Goal: Task Accomplishment & Management: Use online tool/utility

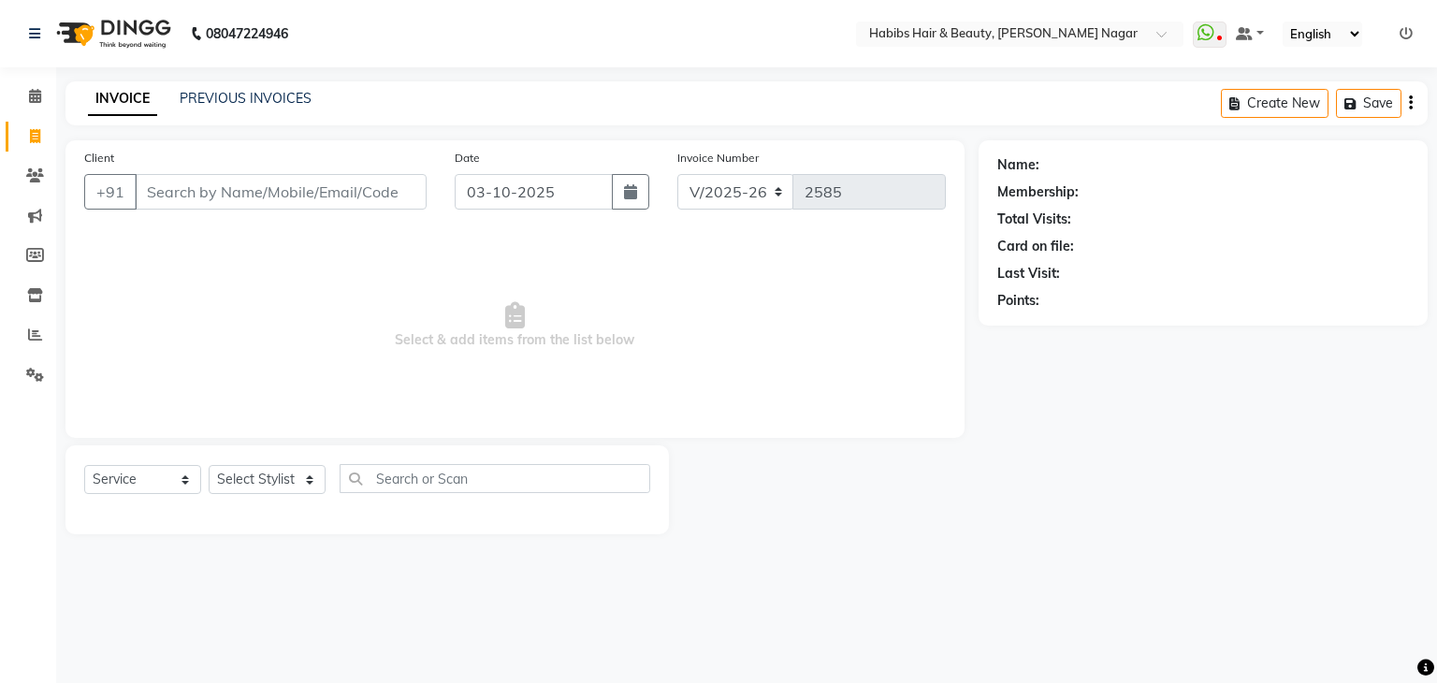
select select "3714"
select select "service"
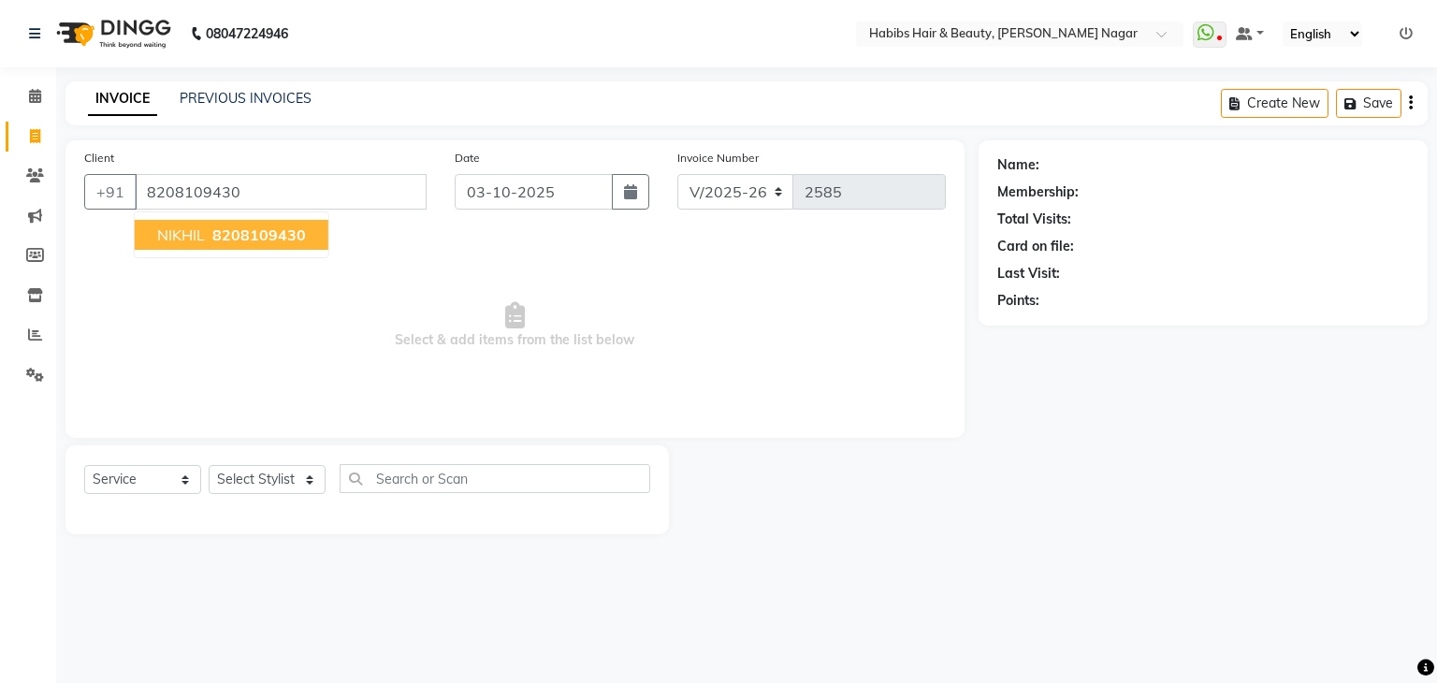
type input "8208109430"
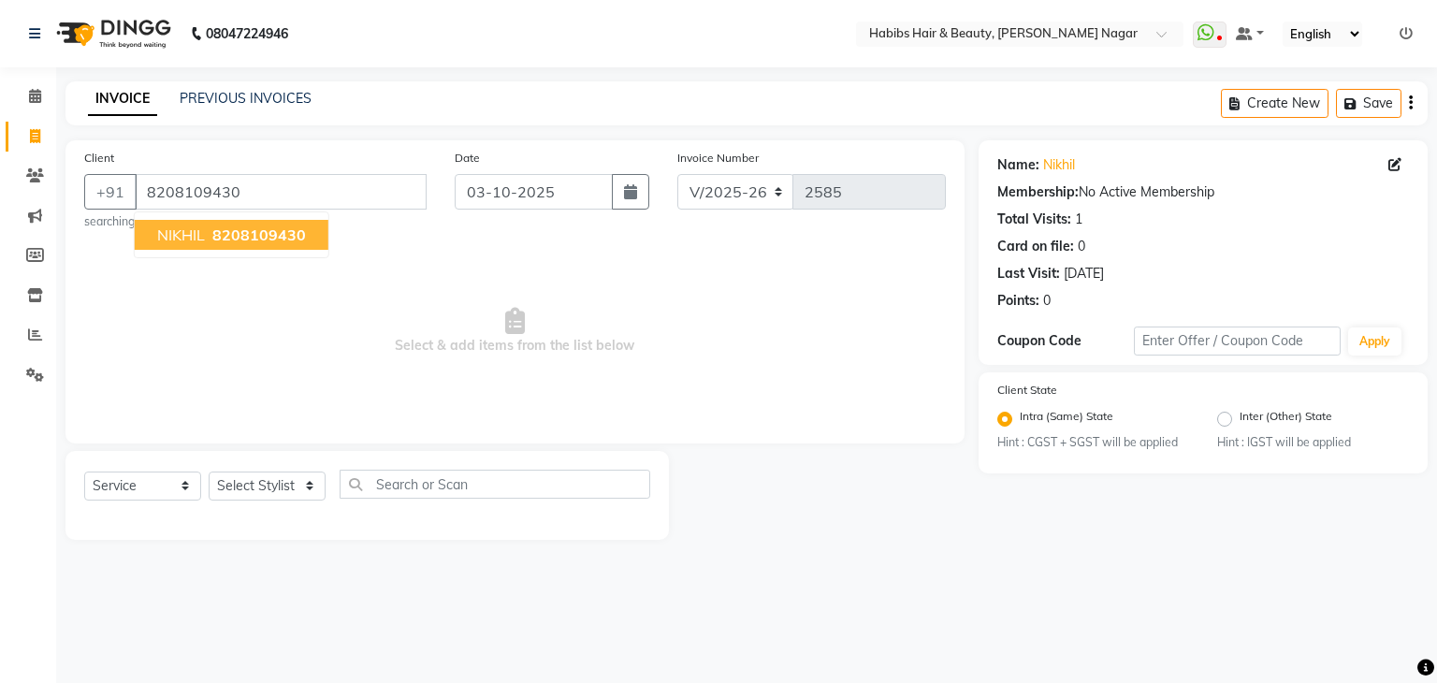
click at [262, 241] on span "8208109430" at bounding box center [259, 234] width 94 height 19
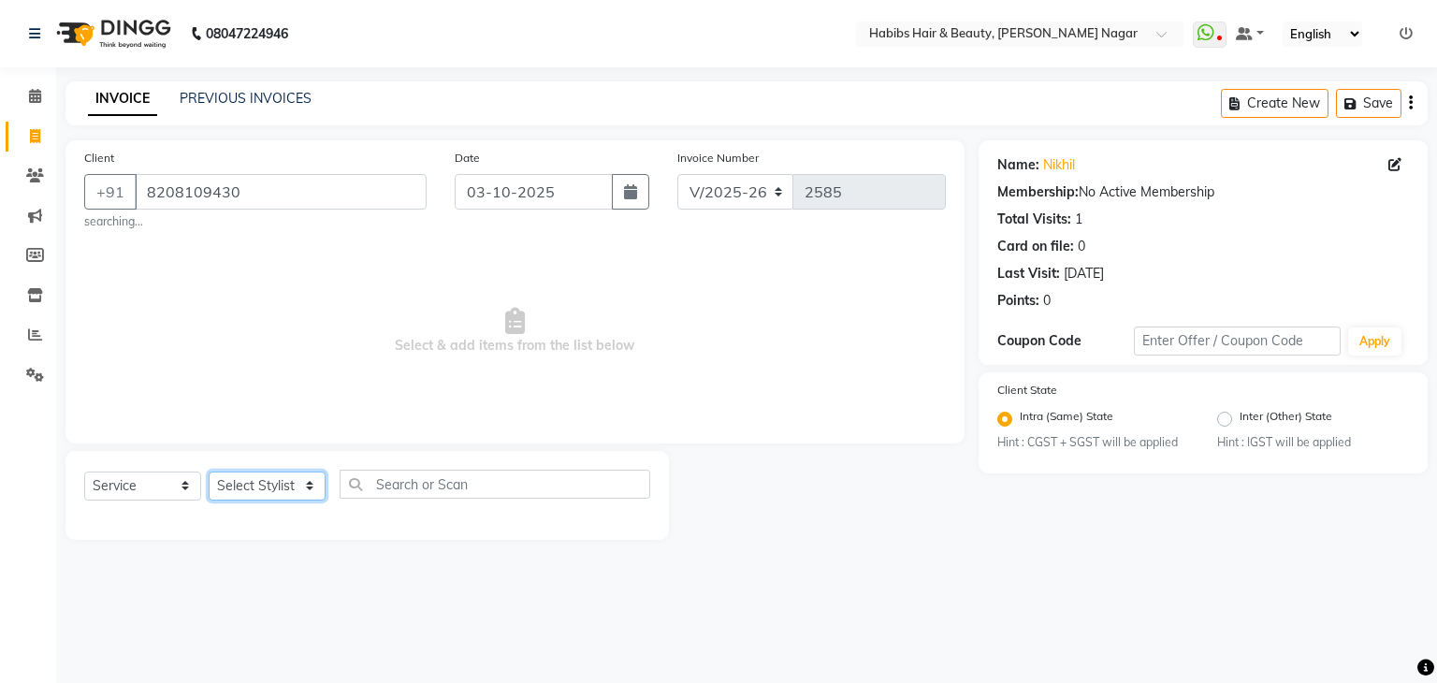
click at [288, 476] on select "Select Stylist Admin [PERSON_NAME] [PERSON_NAME] [PERSON_NAME] [PERSON_NAME]" at bounding box center [267, 485] width 117 height 29
select select "17876"
click at [209, 472] on select "Select Stylist Admin [PERSON_NAME] [PERSON_NAME] [PERSON_NAME] [PERSON_NAME]" at bounding box center [267, 485] width 117 height 29
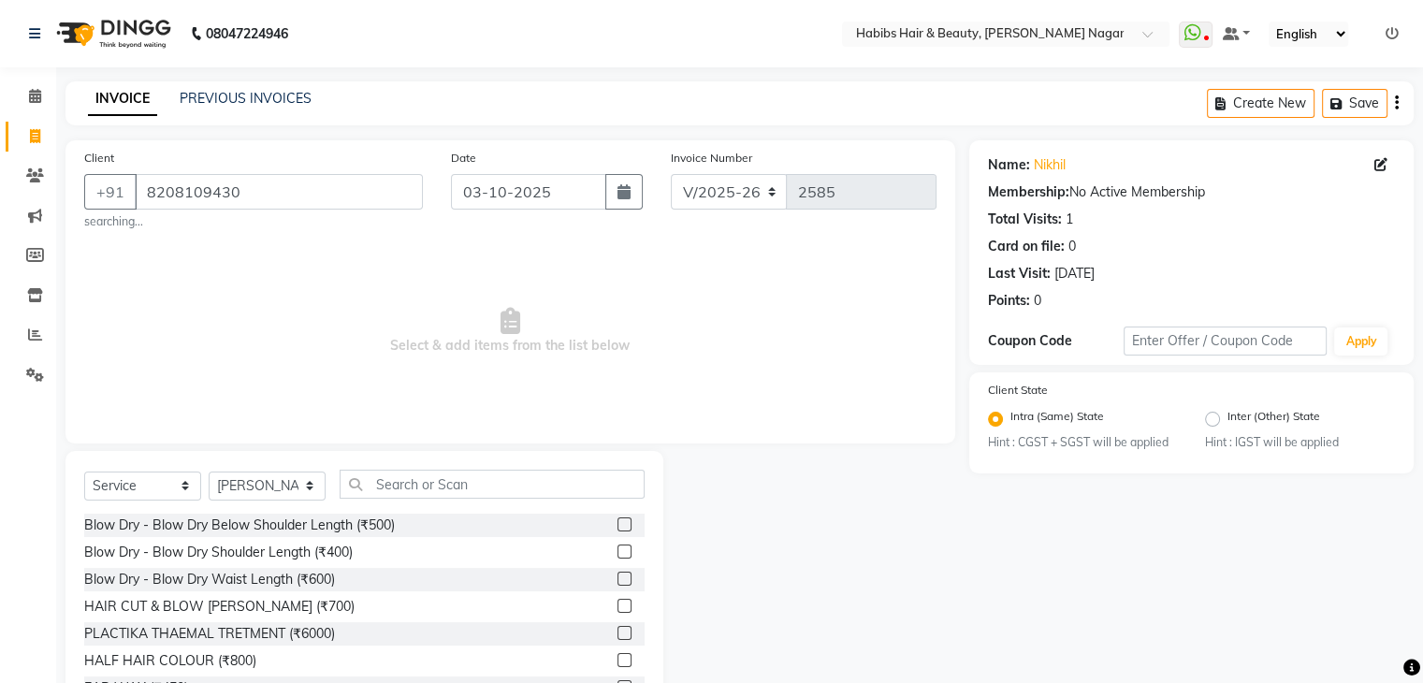
click at [430, 455] on div "Select Service Product Membership Package Voucher Prepaid Gift Card Select Styl…" at bounding box center [364, 589] width 598 height 276
click at [444, 484] on input "text" at bounding box center [491, 483] width 305 height 29
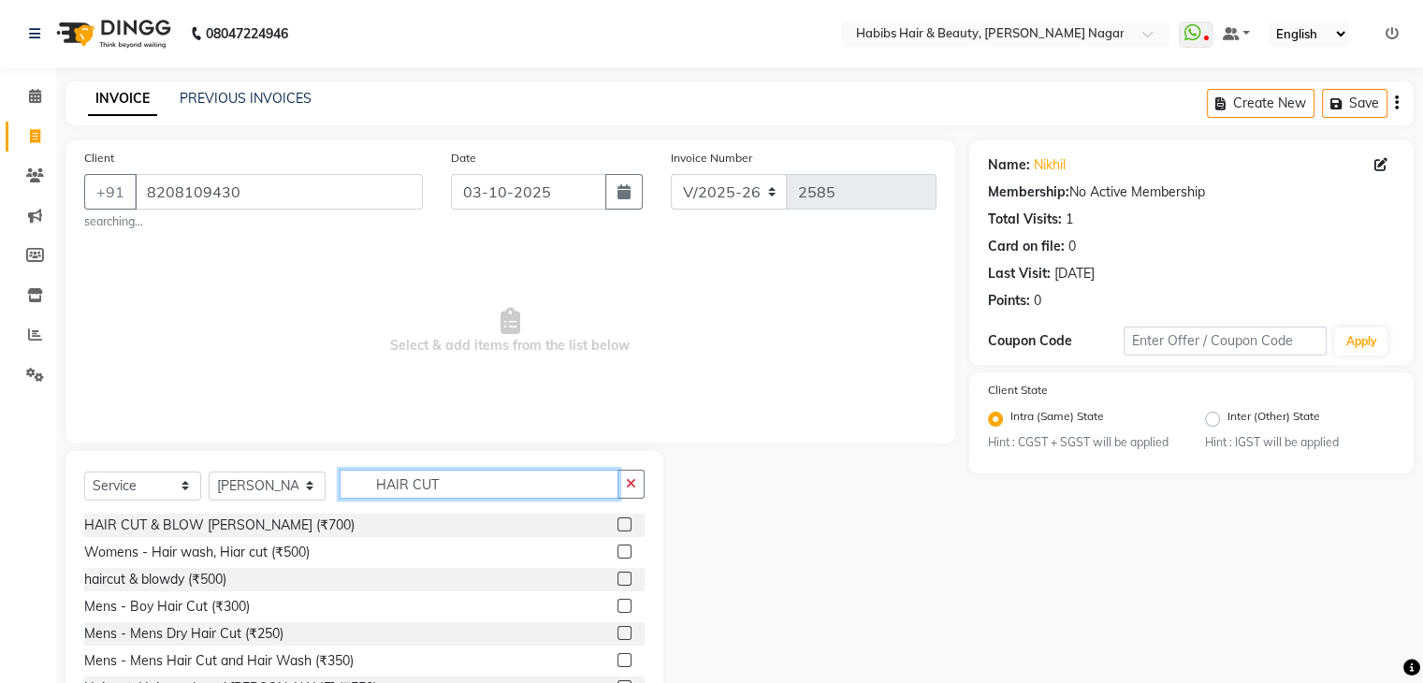
scroll to position [73, 0]
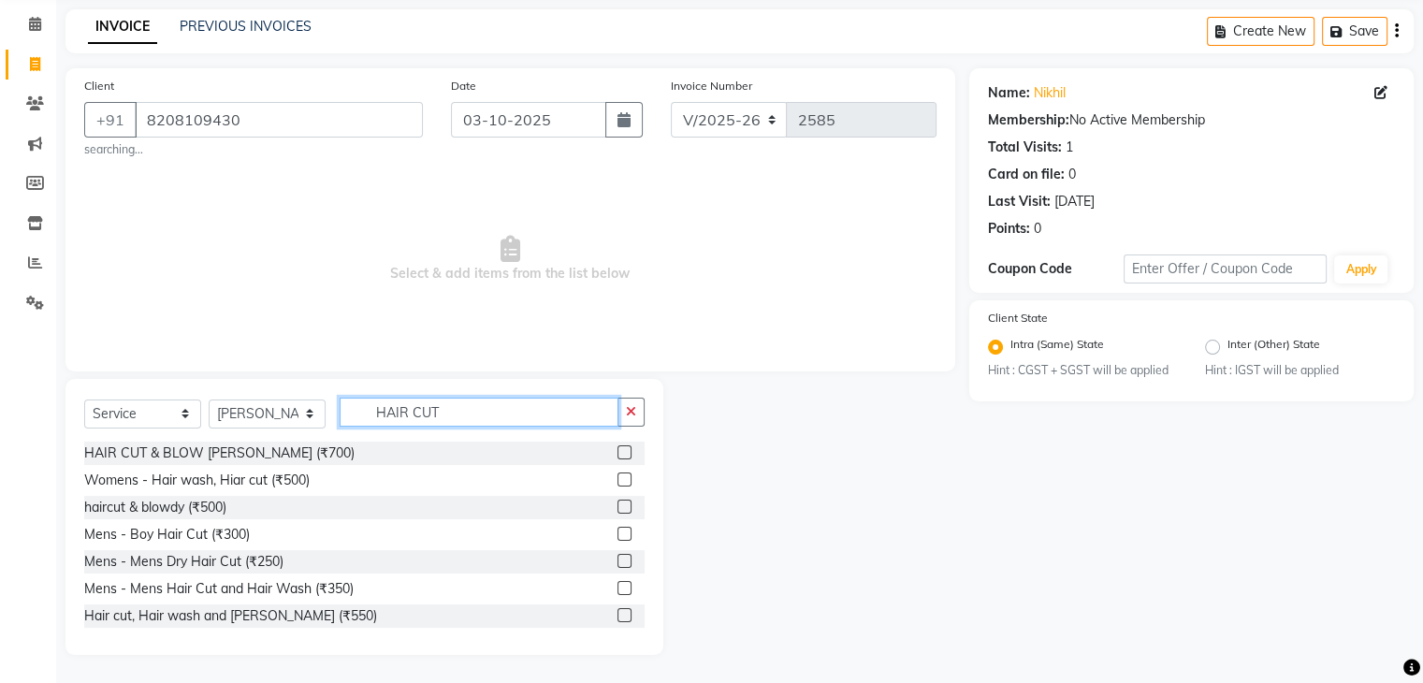
type input "HAIR CUT"
click at [617, 592] on label at bounding box center [624, 588] width 14 height 14
click at [617, 592] on input "checkbox" at bounding box center [623, 589] width 12 height 12
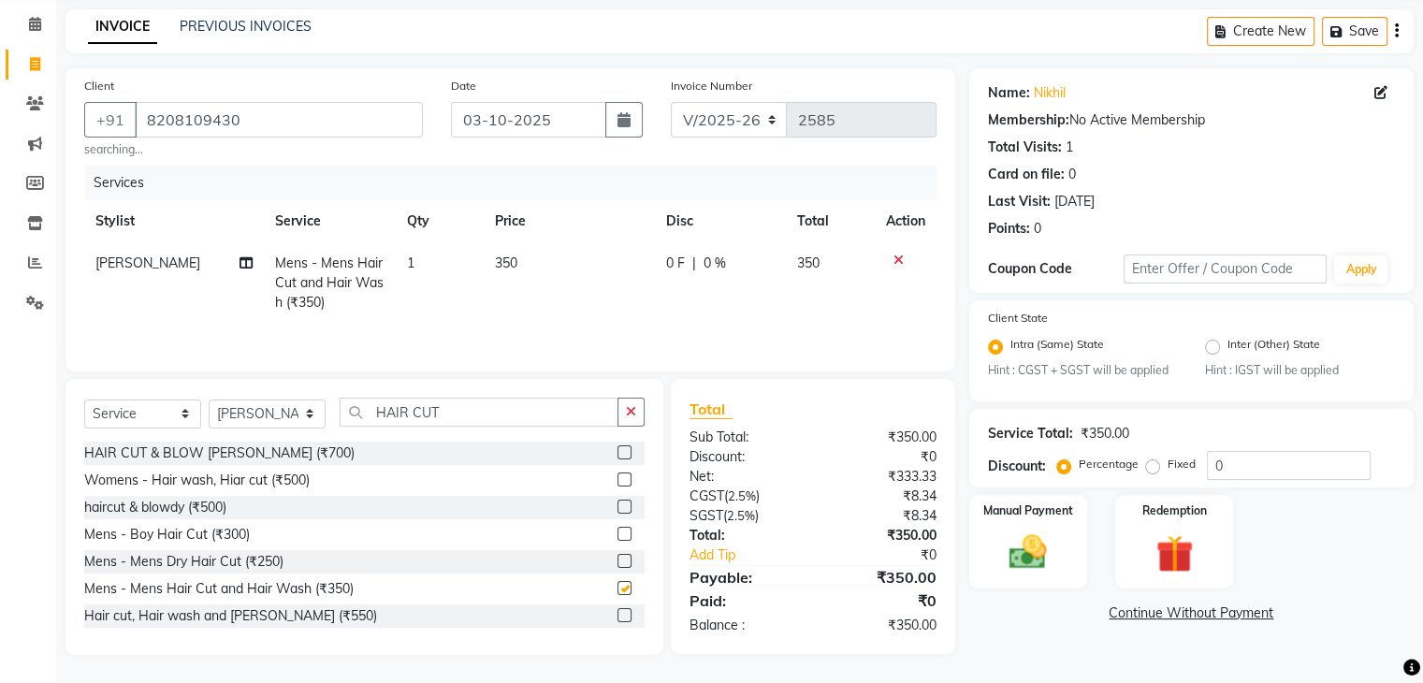
checkbox input "false"
